Goal: Task Accomplishment & Management: Complete application form

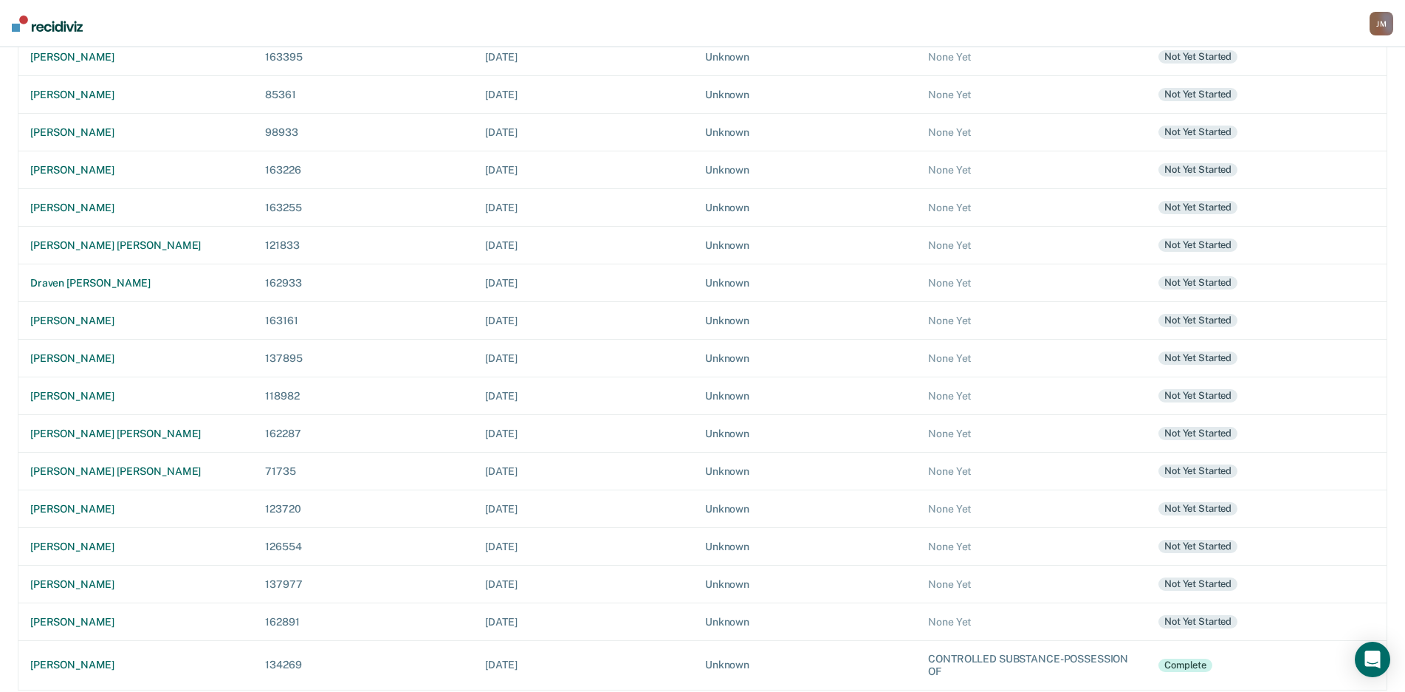
scroll to position [255, 0]
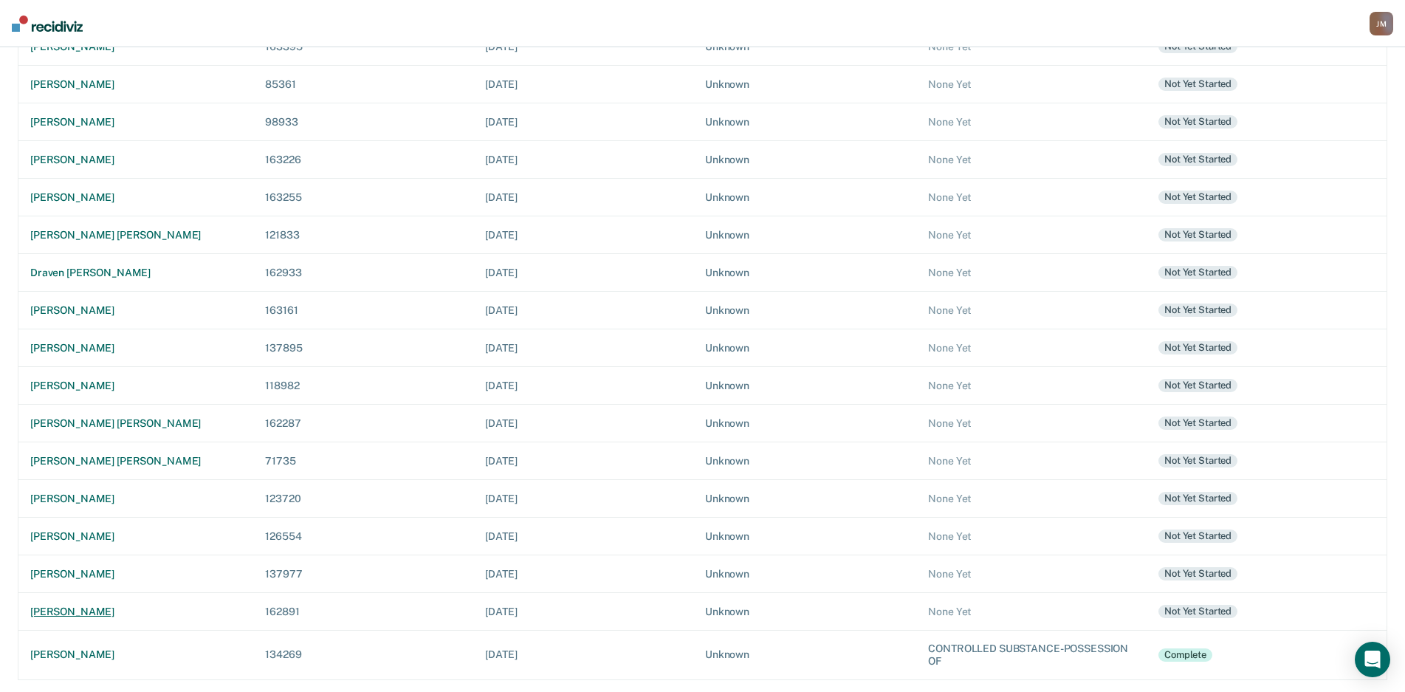
click at [63, 601] on td "[PERSON_NAME]" at bounding box center [136, 611] width 236 height 38
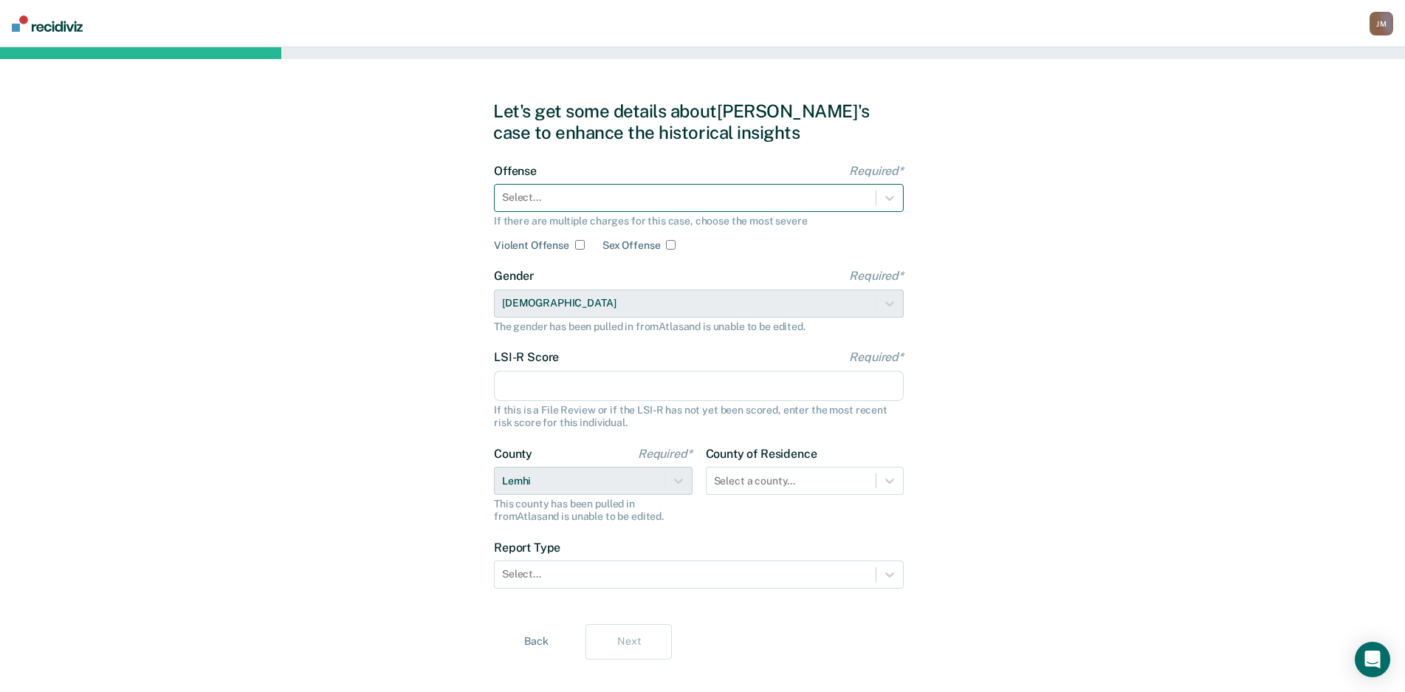
click at [605, 193] on div at bounding box center [685, 198] width 366 height 16
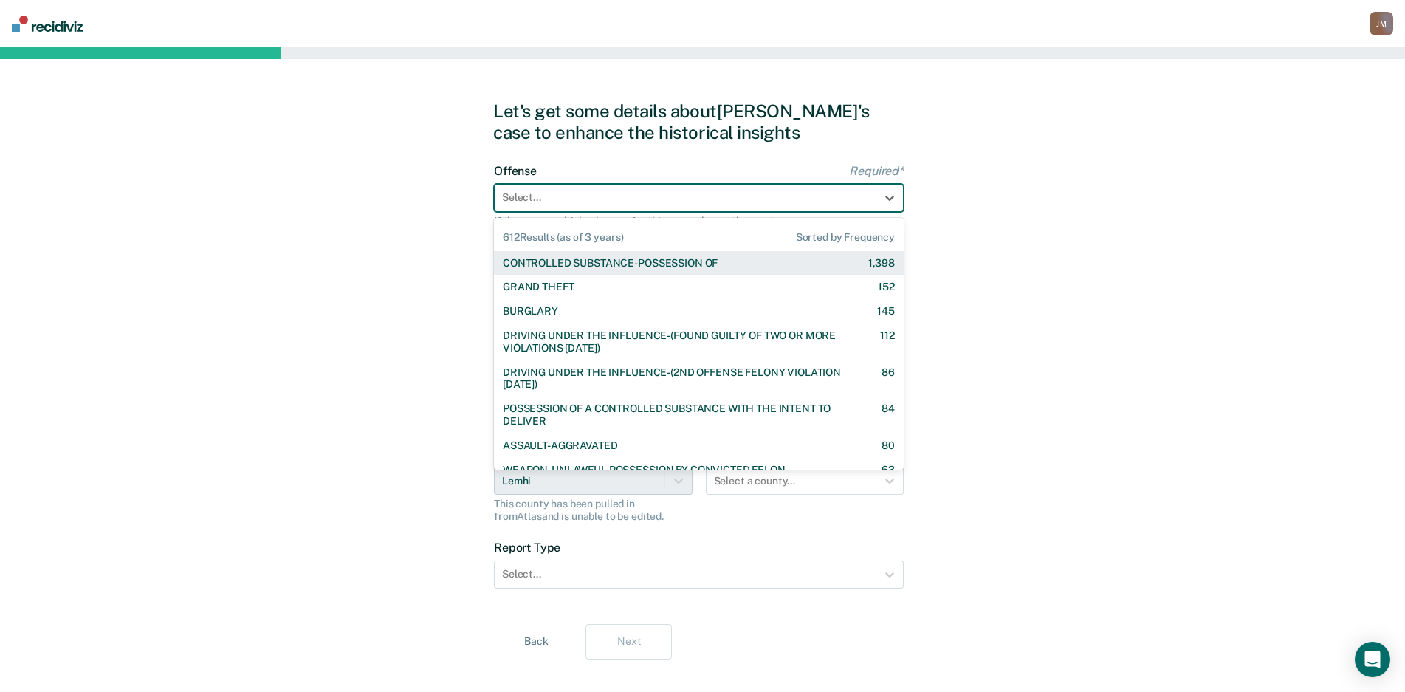
click at [605, 269] on div "CONTROLLED SUBSTANCE-POSSESSION OF" at bounding box center [610, 263] width 215 height 13
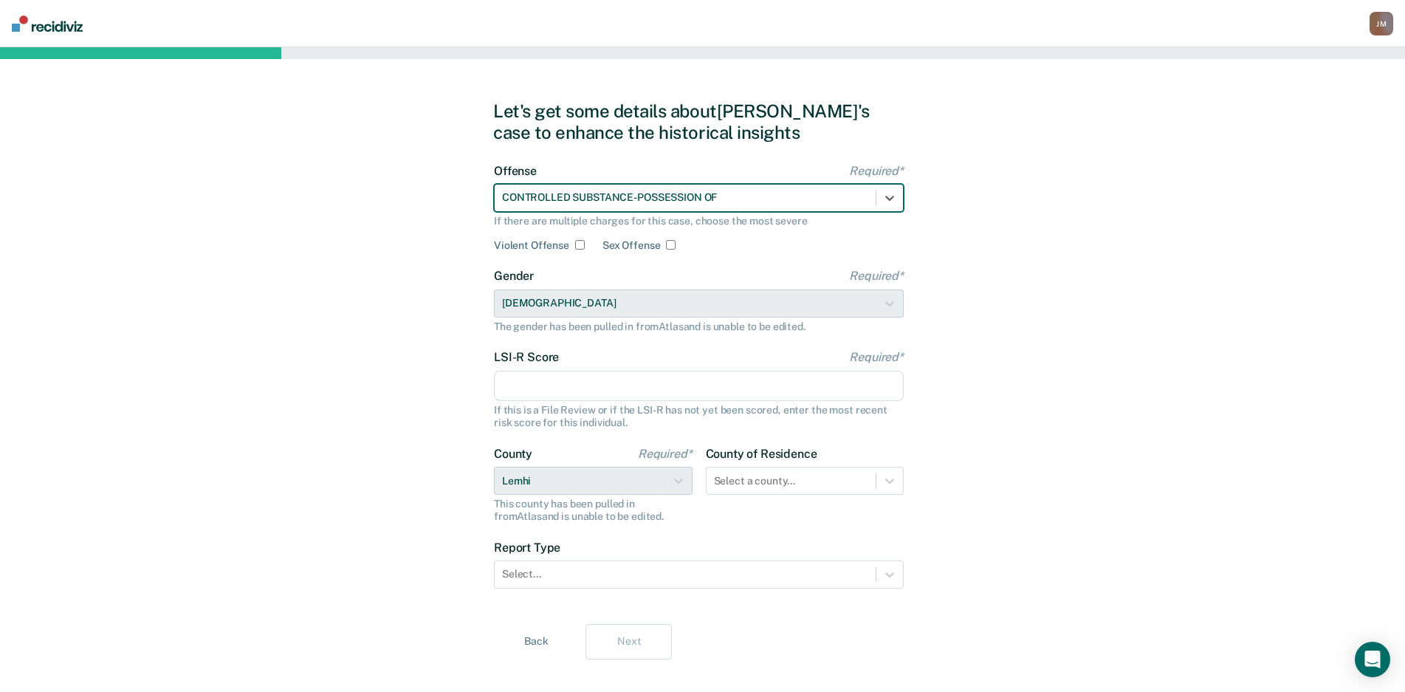
click at [551, 388] on input "LSI-R Score Required*" at bounding box center [699, 386] width 410 height 31
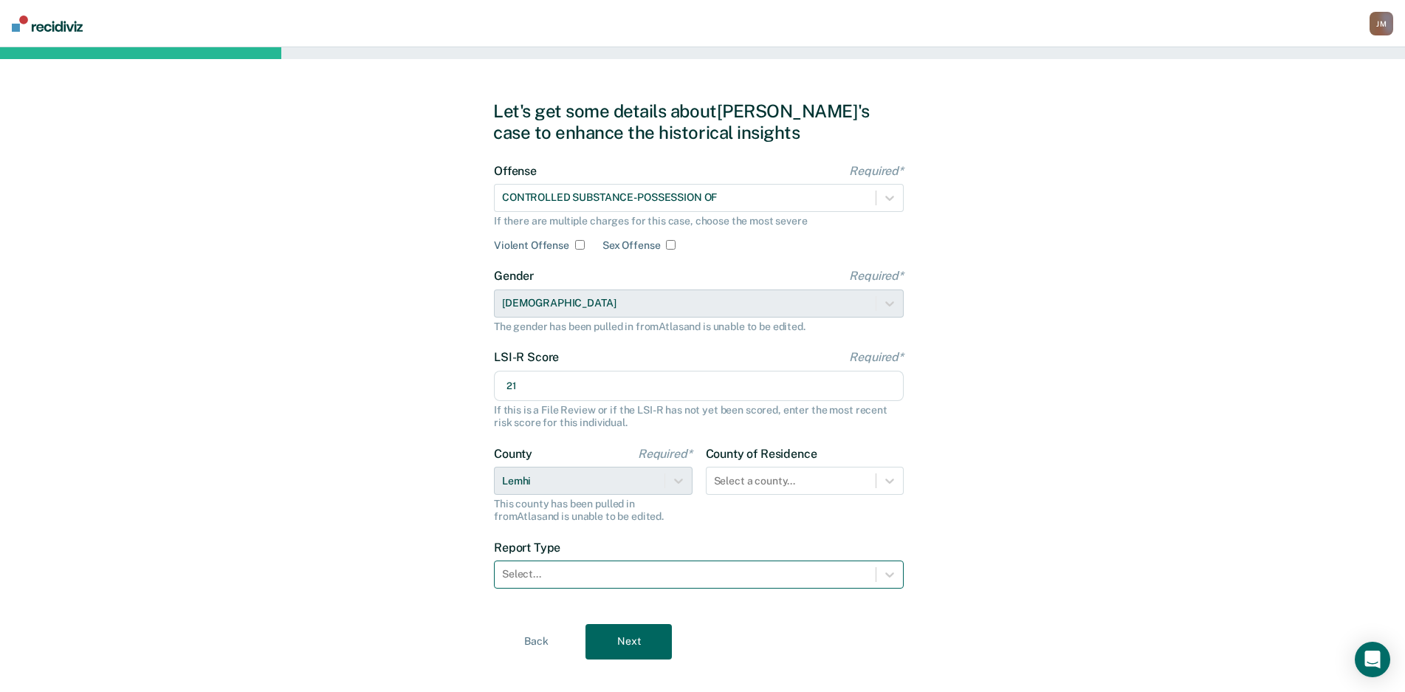
type input "21"
click at [730, 572] on div at bounding box center [685, 574] width 366 height 16
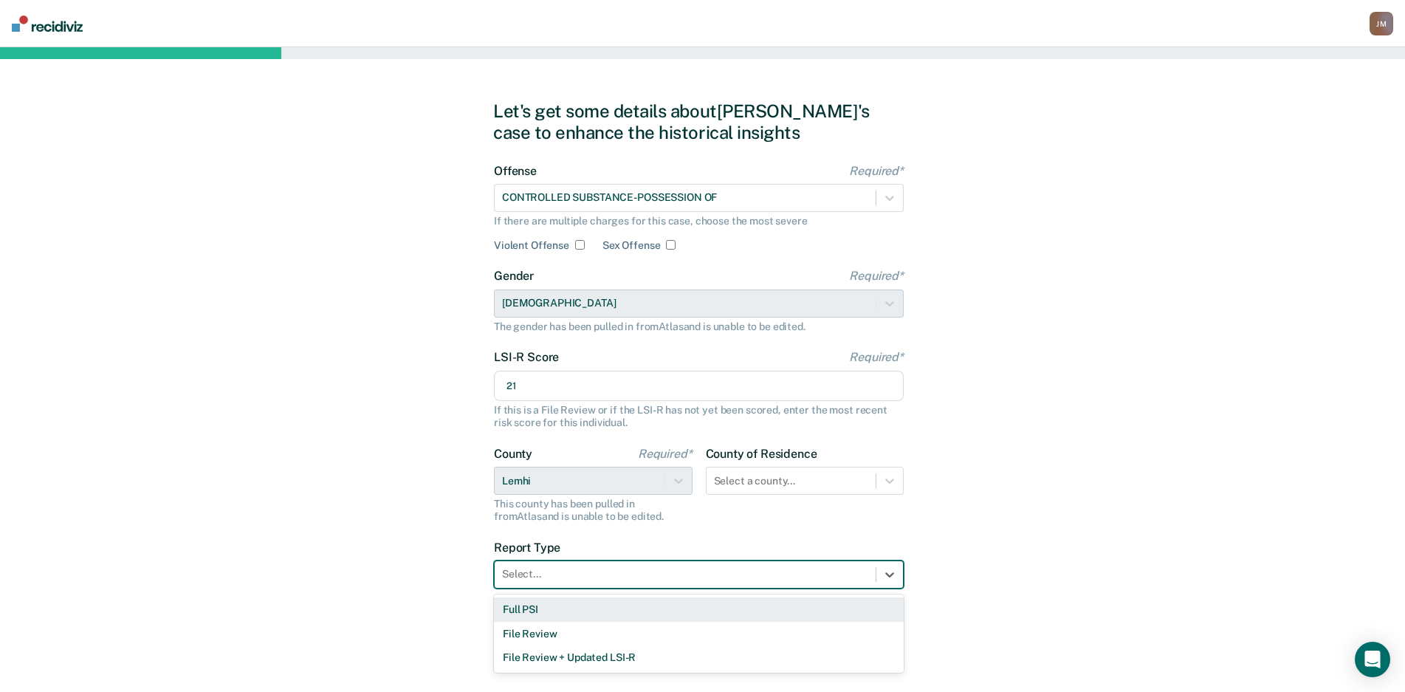
click at [577, 607] on div "Full PSI" at bounding box center [699, 609] width 410 height 24
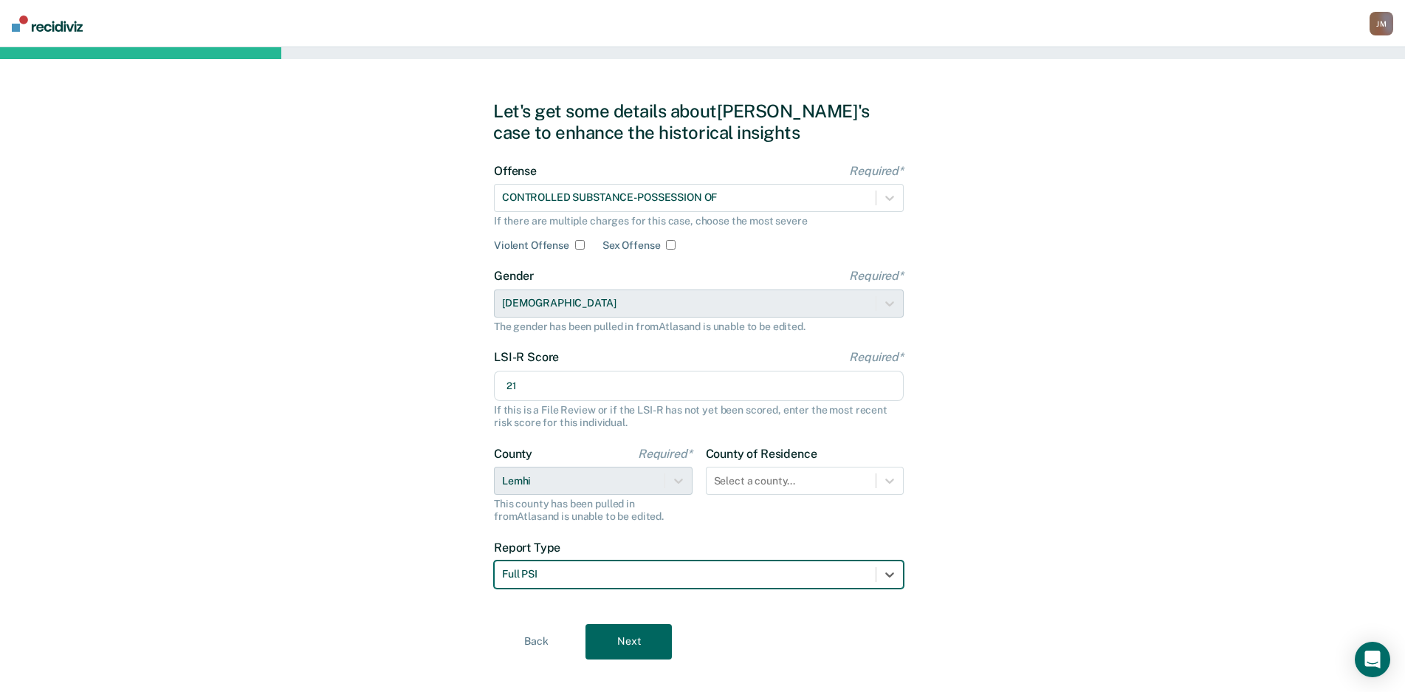
click at [623, 635] on button "Next" at bounding box center [628, 641] width 86 height 35
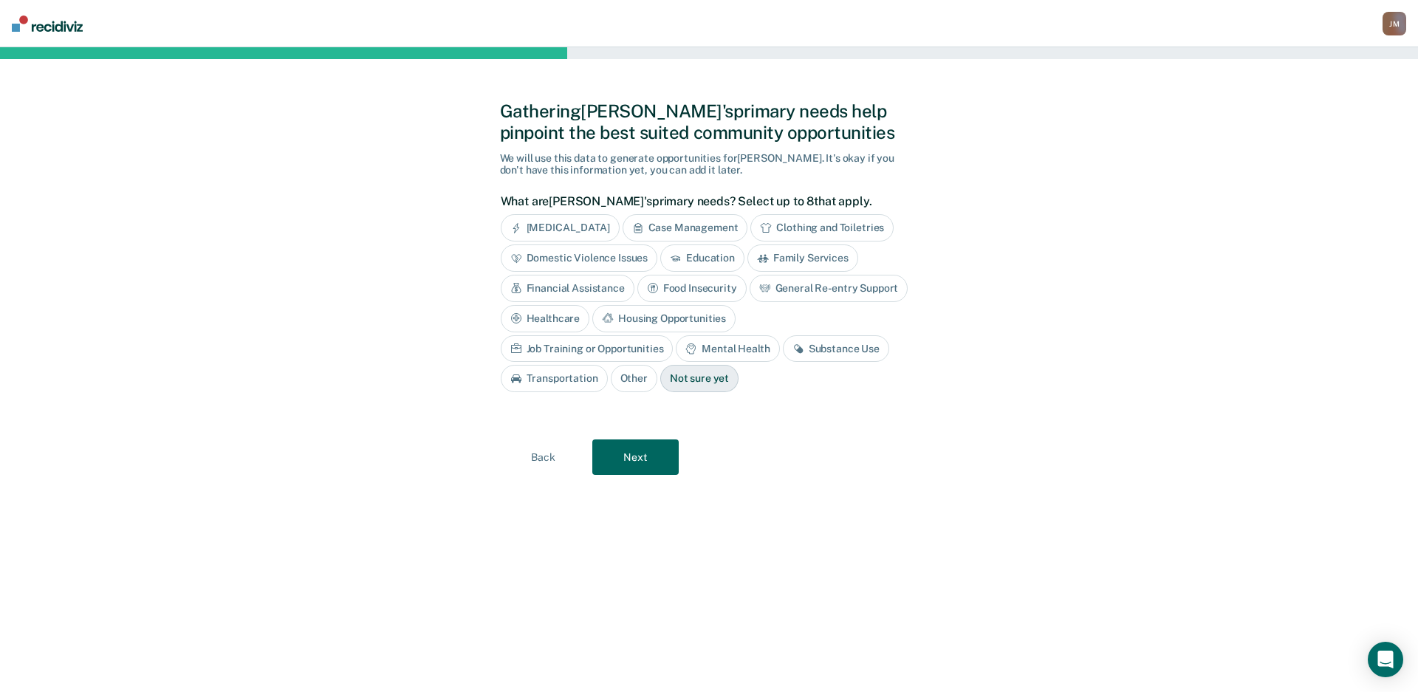
click at [653, 461] on button "Next" at bounding box center [635, 456] width 86 height 35
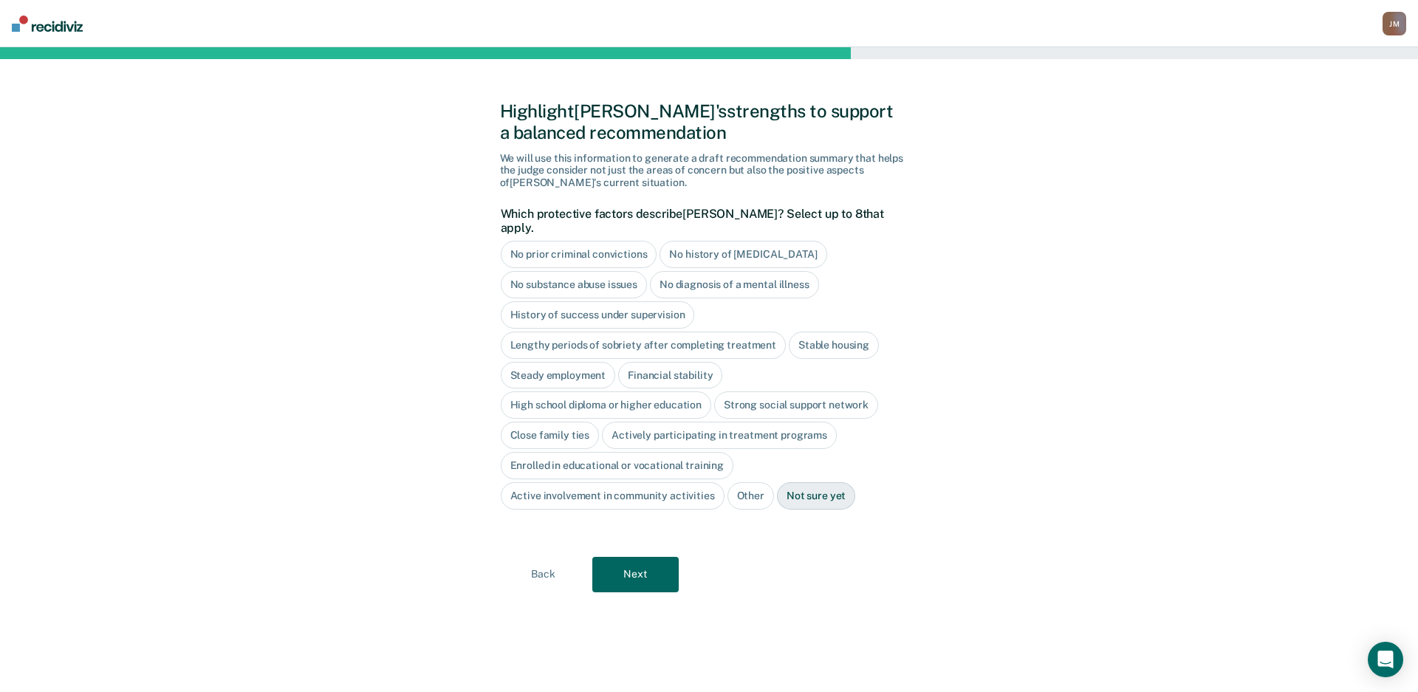
click at [641, 559] on button "Next" at bounding box center [635, 574] width 86 height 35
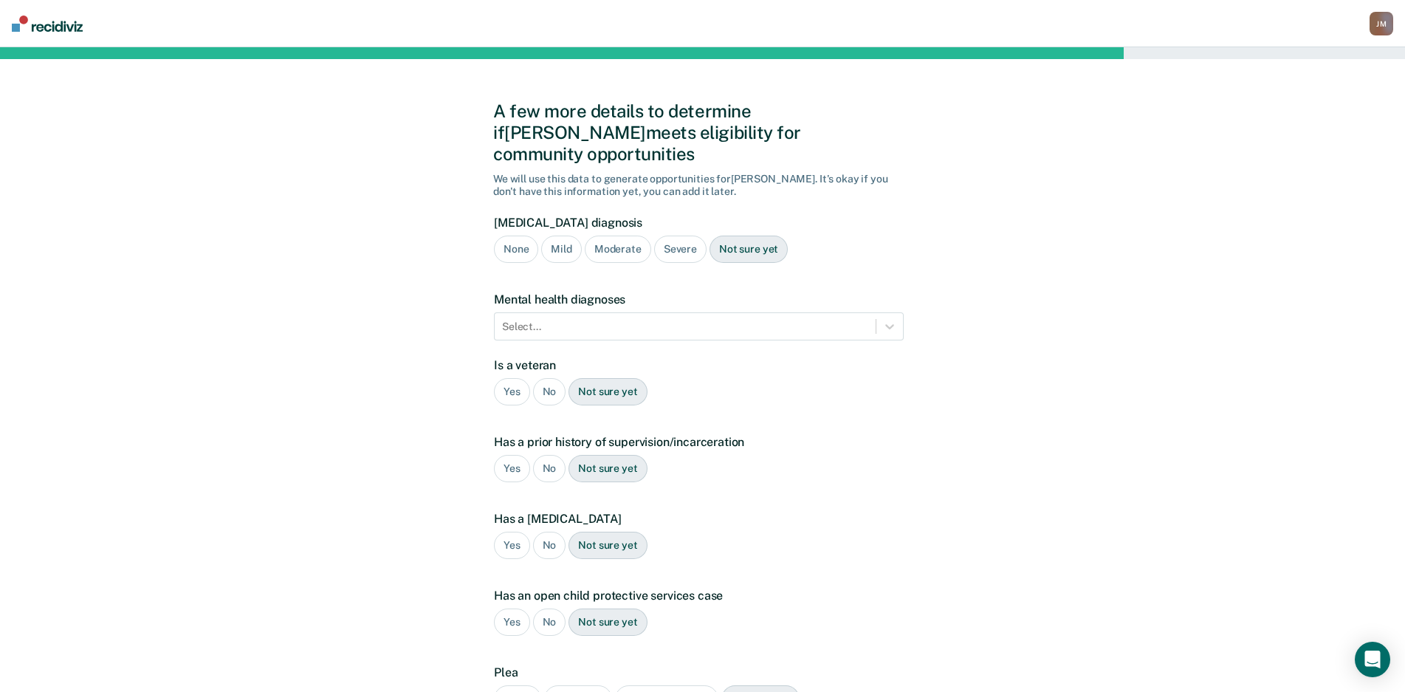
click at [698, 236] on div "Severe" at bounding box center [680, 249] width 52 height 27
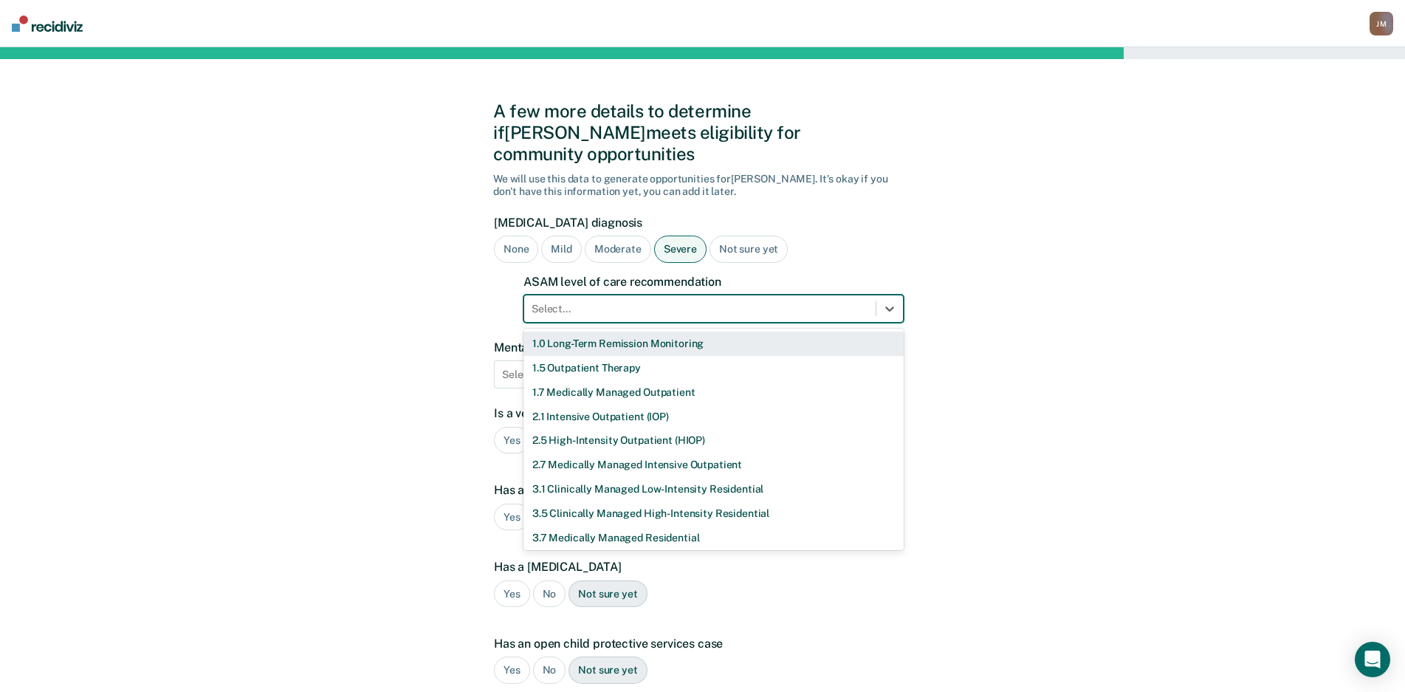
click at [785, 301] on div at bounding box center [700, 309] width 337 height 16
click at [655, 331] on div "1.0 Long-Term Remission Monitoring" at bounding box center [713, 343] width 380 height 24
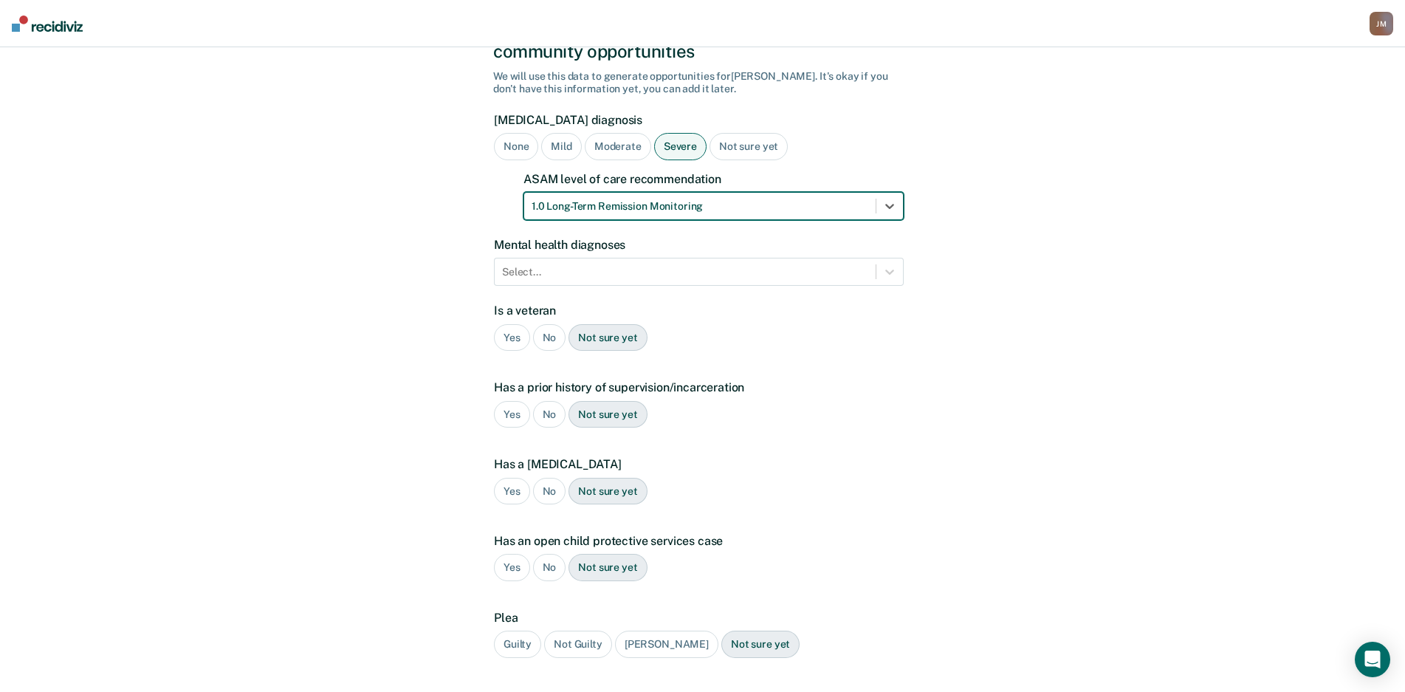
scroll to position [183, 0]
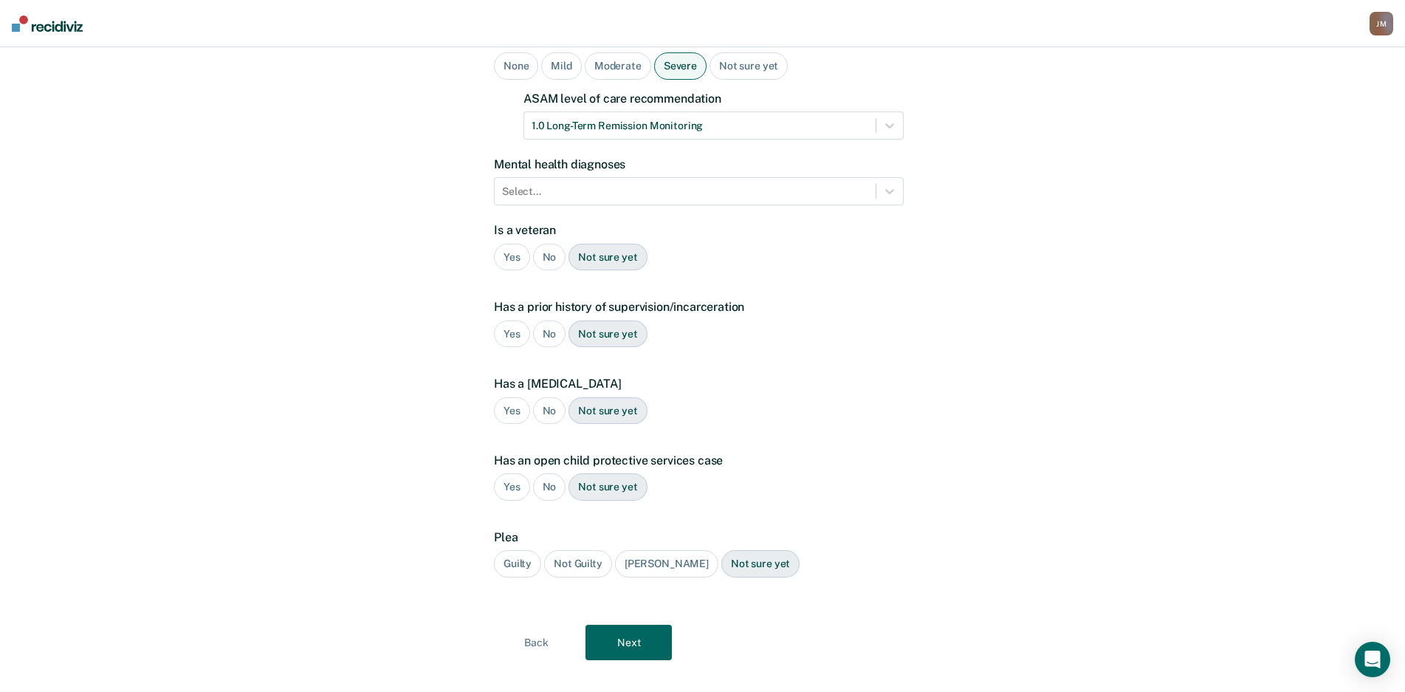
click at [614, 631] on button "Next" at bounding box center [628, 642] width 86 height 35
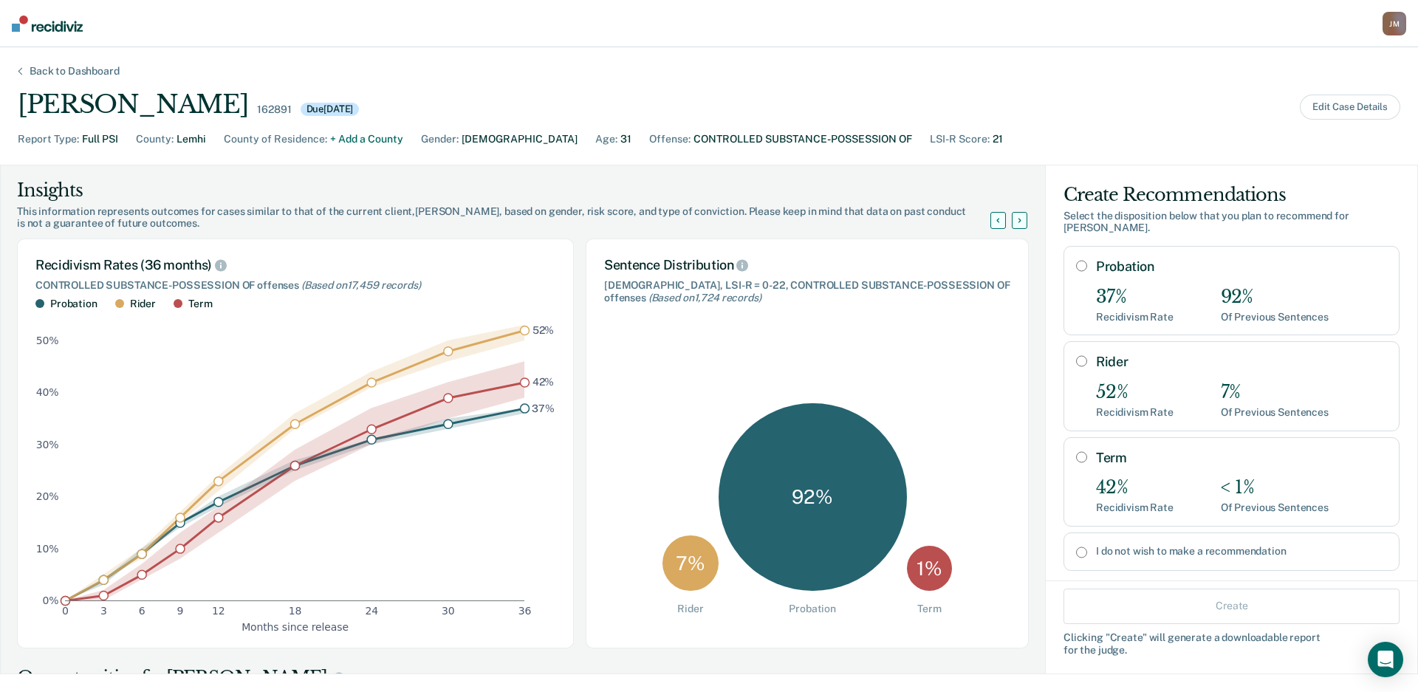
click at [1113, 291] on div "37%" at bounding box center [1135, 296] width 78 height 21
radio input "true"
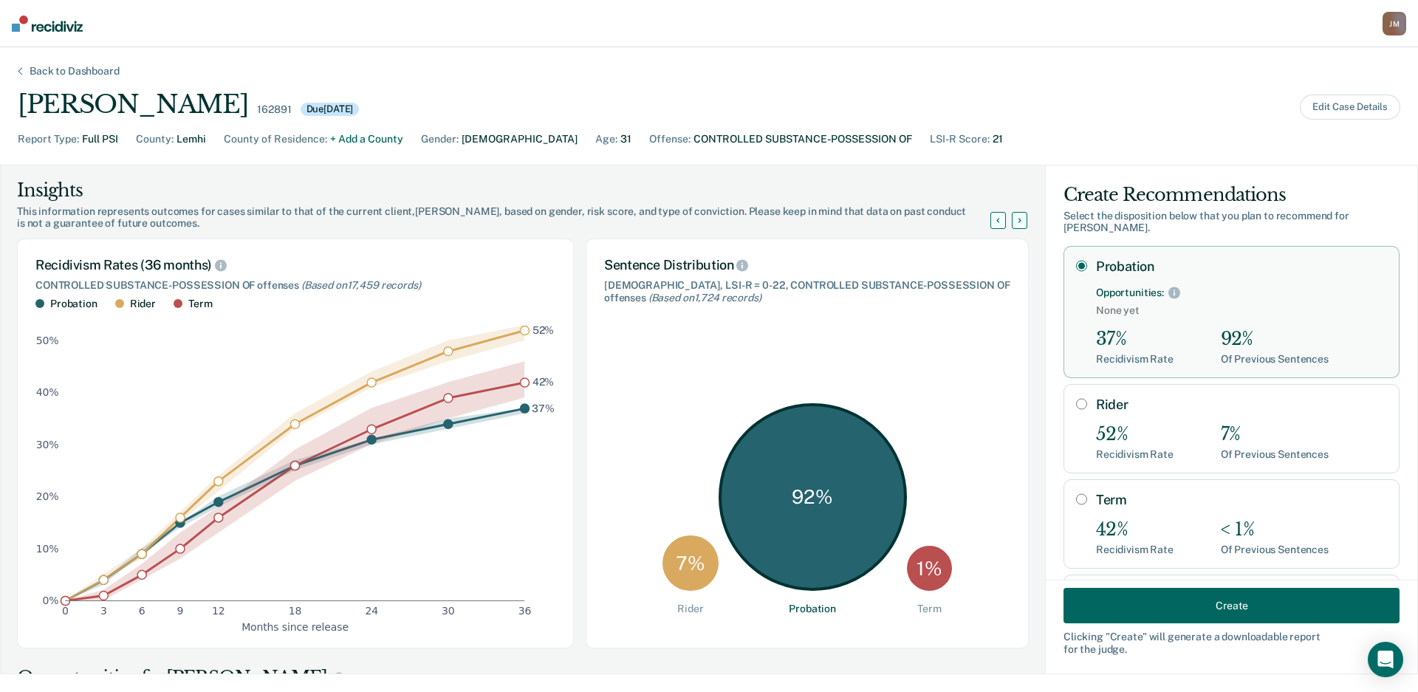
click at [1226, 611] on button "Create" at bounding box center [1231, 605] width 336 height 35
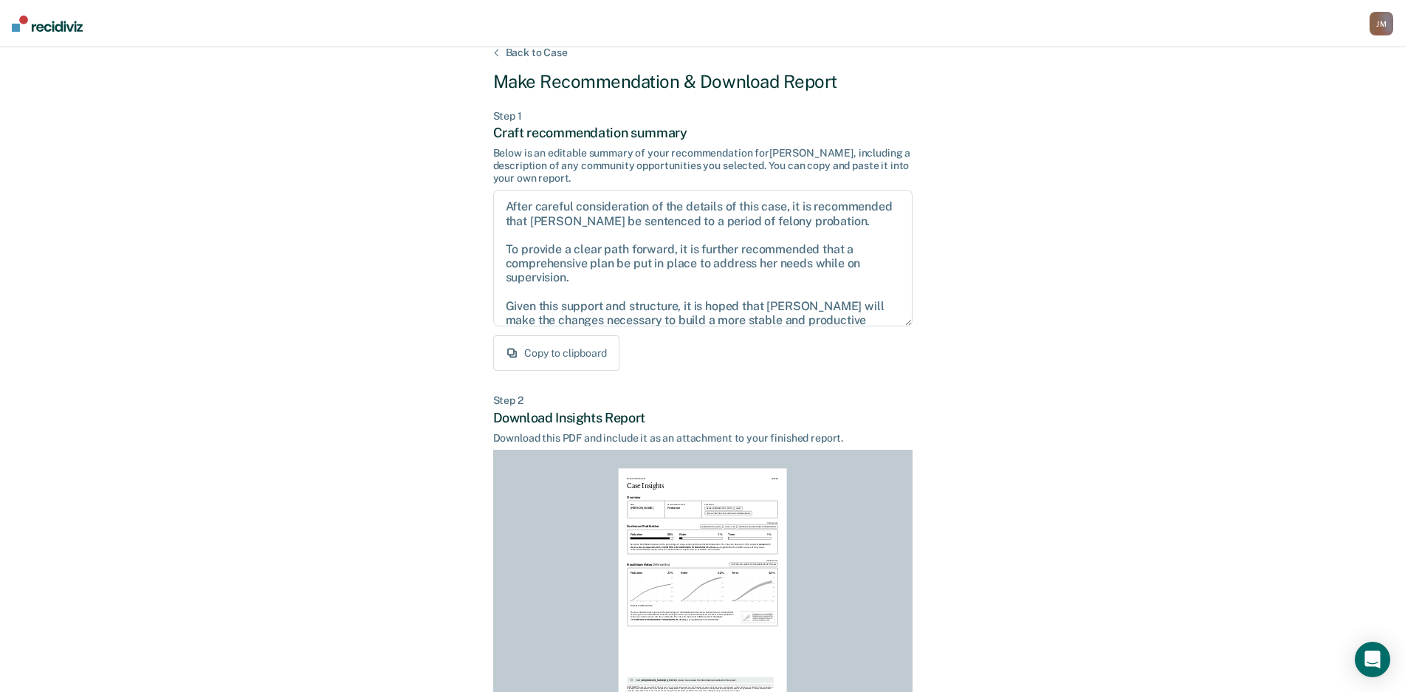
scroll to position [150, 0]
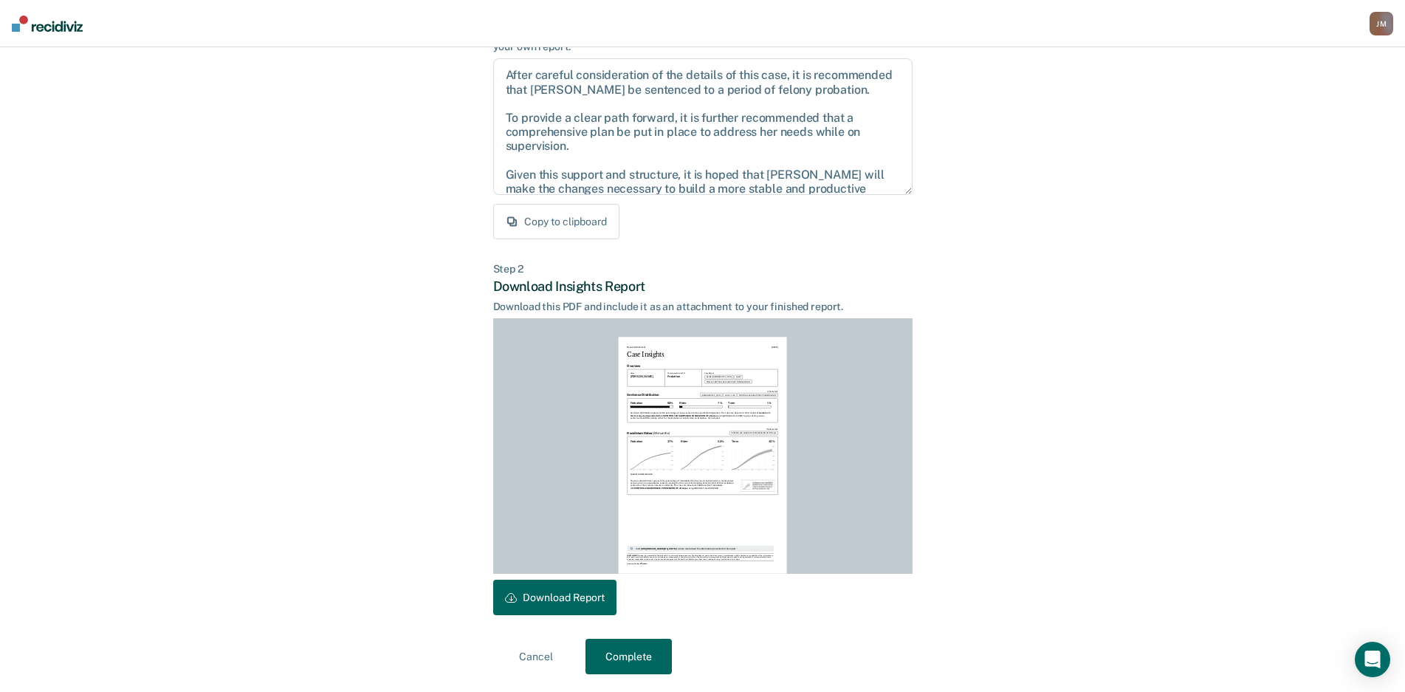
click at [604, 602] on button "Download Report" at bounding box center [554, 597] width 123 height 35
click at [646, 646] on button "Complete" at bounding box center [628, 656] width 86 height 35
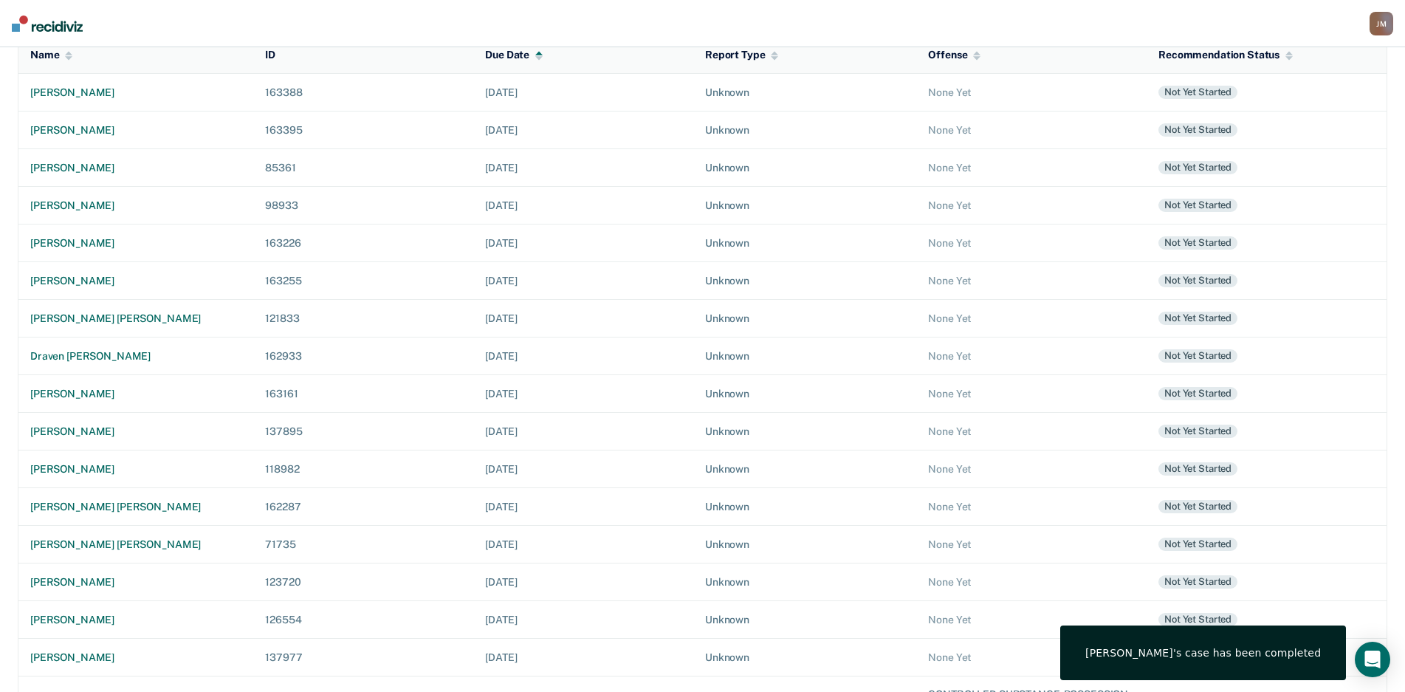
scroll to position [267, 0]
